Goal: Task Accomplishment & Management: Manage account settings

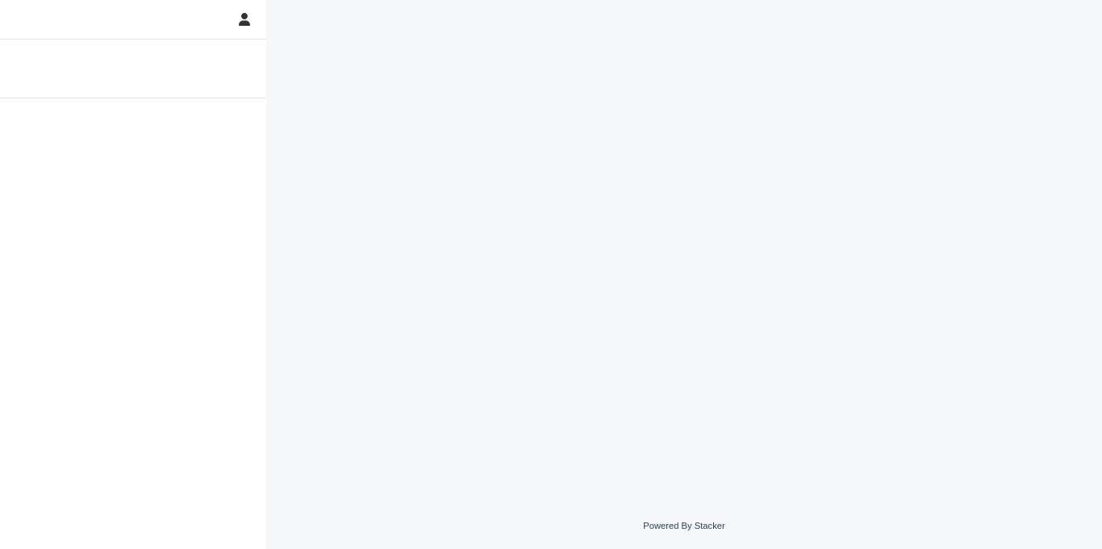
click div "Attendance"
click span "Present ⚡ *"
click p "Student"
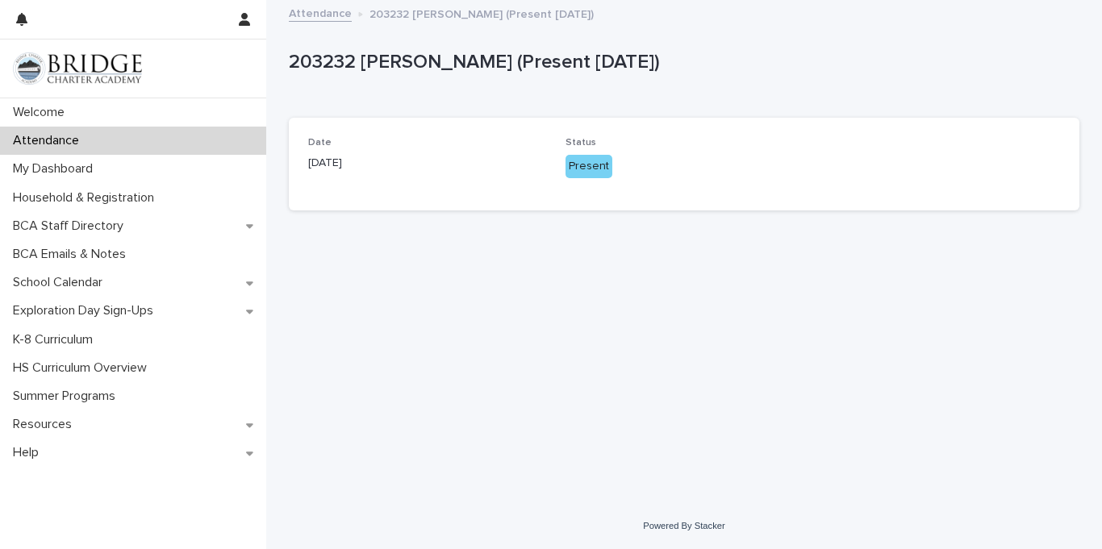
click at [411, 220] on div "Loading... Saving… Date [DATE] Status Present" at bounding box center [684, 171] width 790 height 106
click at [358, 198] on div "Date [DATE] Status Present" at bounding box center [684, 164] width 790 height 93
